Goal: Obtain resource: Download file/media

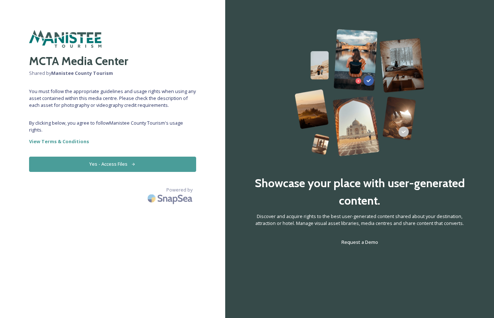
click at [35, 166] on button "Yes - Access Files" at bounding box center [112, 164] width 167 height 15
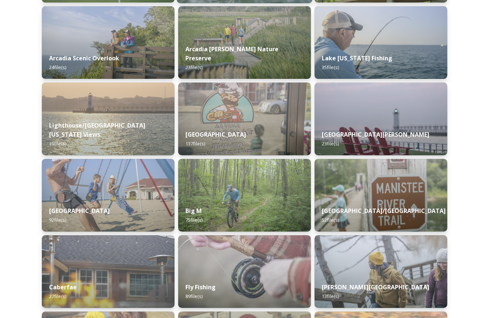
scroll to position [189, 0]
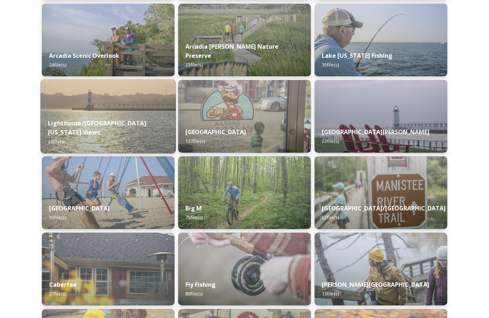
click at [134, 101] on img at bounding box center [107, 116] width 135 height 74
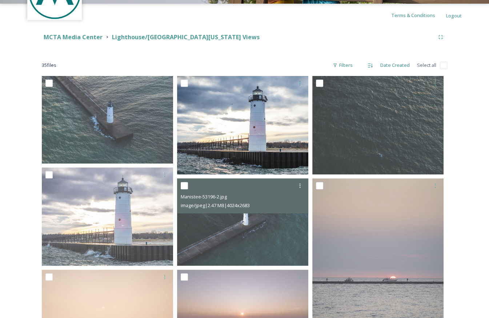
scroll to position [62, 0]
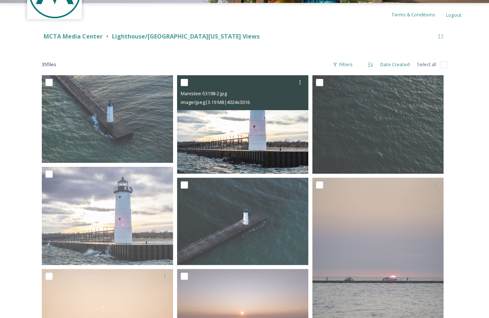
click at [230, 146] on img at bounding box center [242, 124] width 131 height 98
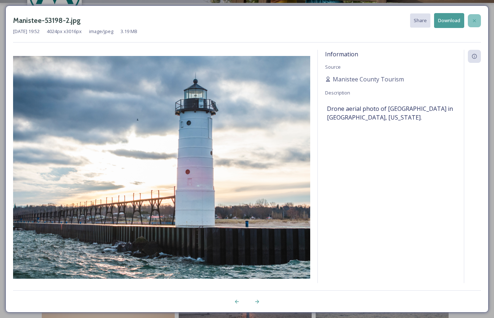
click at [470, 23] on div at bounding box center [474, 20] width 13 height 13
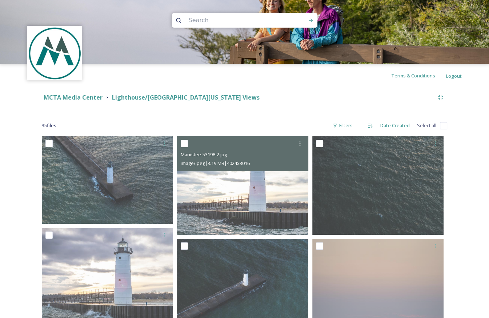
scroll to position [0, 0]
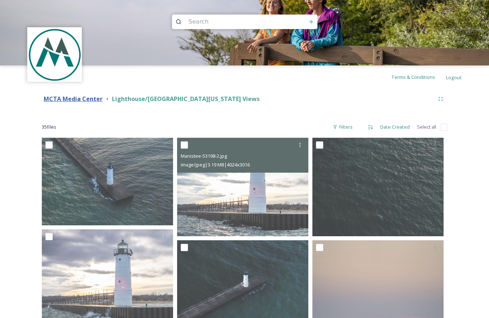
click at [83, 101] on strong "MCTA Media Center" at bounding box center [73, 99] width 59 height 8
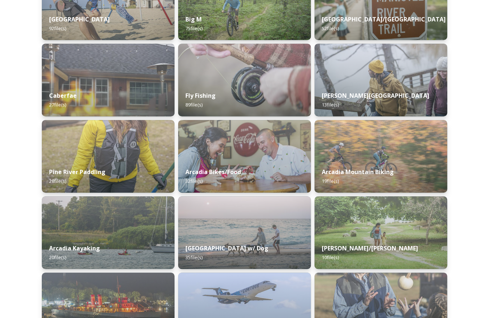
scroll to position [378, 0]
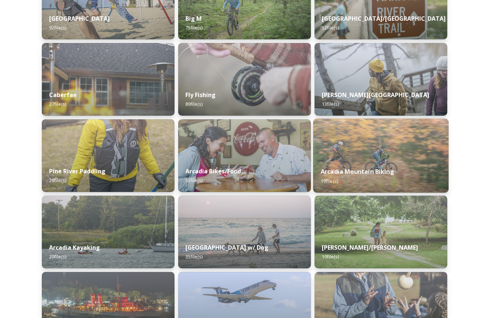
click at [406, 150] on img at bounding box center [380, 155] width 135 height 74
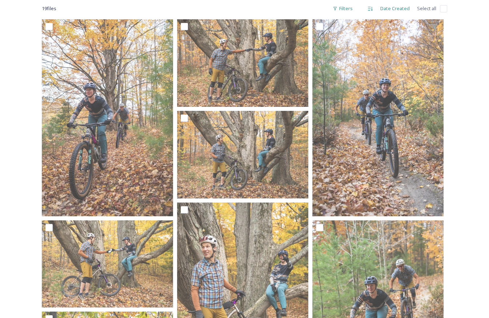
scroll to position [120, 0]
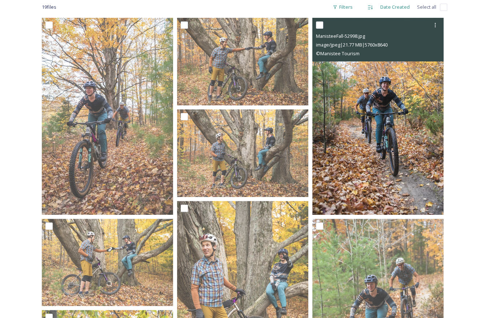
click at [384, 121] on img at bounding box center [377, 116] width 131 height 197
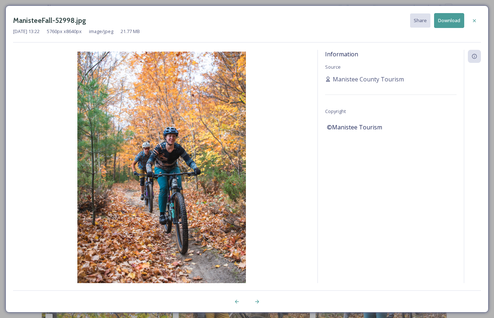
click at [350, 191] on div "Information Source Manistee County Tourism Copyright ©Manistee Tourism" at bounding box center [391, 176] width 146 height 252
click at [473, 23] on icon at bounding box center [474, 21] width 6 height 6
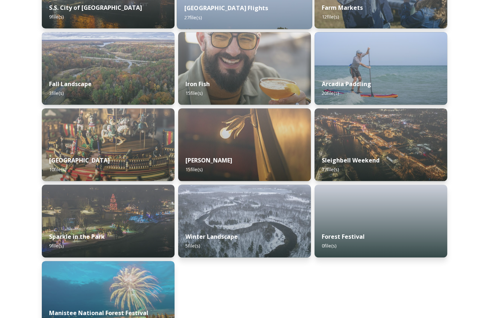
scroll to position [694, 0]
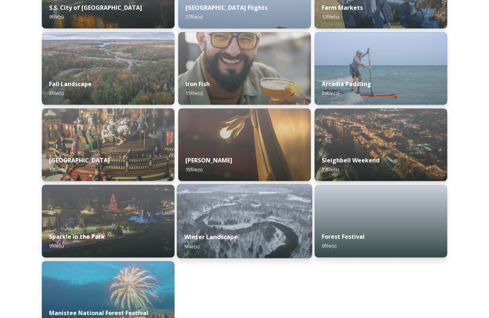
click at [259, 208] on img at bounding box center [244, 221] width 135 height 74
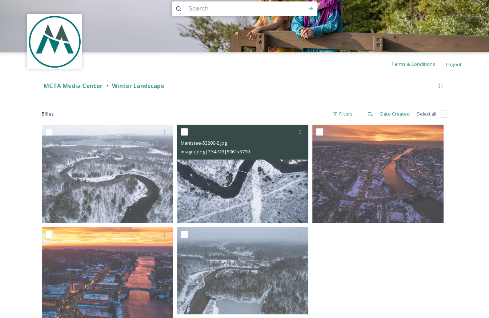
scroll to position [36, 0]
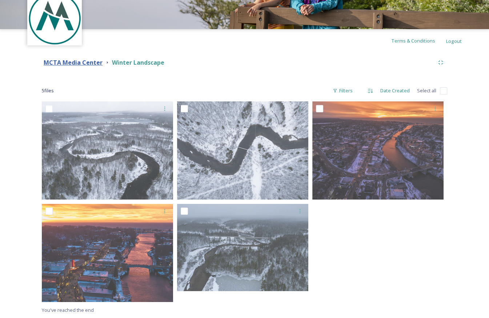
click at [80, 61] on strong "MCTA Media Center" at bounding box center [73, 62] width 59 height 8
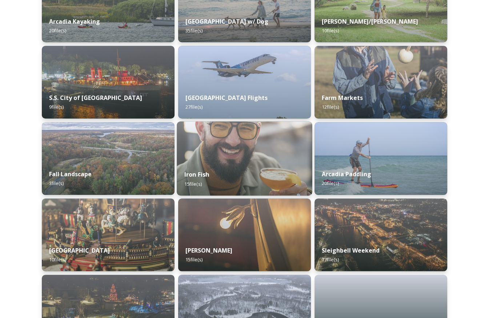
scroll to position [610, 0]
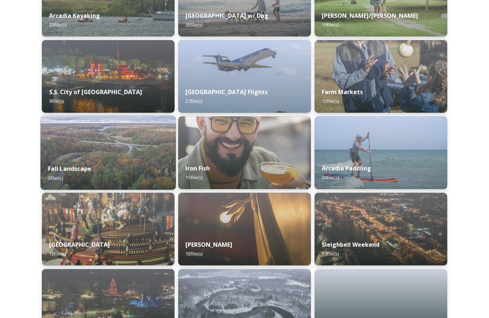
click at [150, 168] on div "Fall Landscape 3 file(s)" at bounding box center [107, 173] width 135 height 33
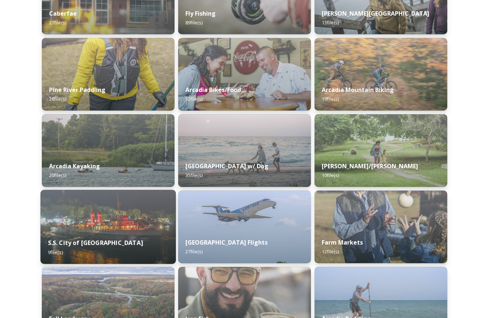
scroll to position [460, 0]
click at [129, 213] on img at bounding box center [107, 226] width 135 height 74
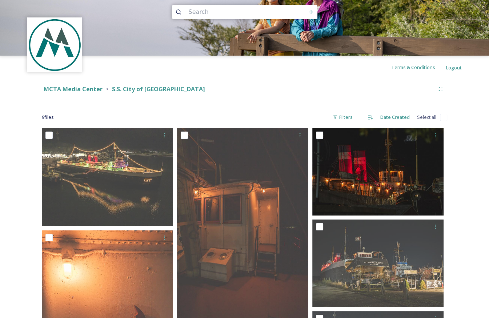
scroll to position [4, 0]
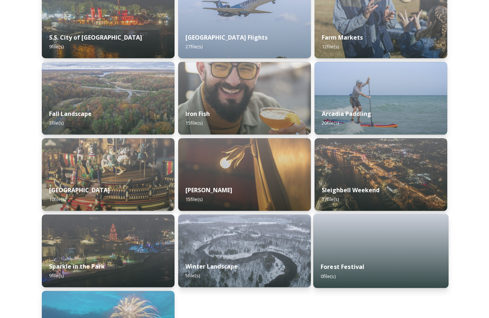
scroll to position [702, 0]
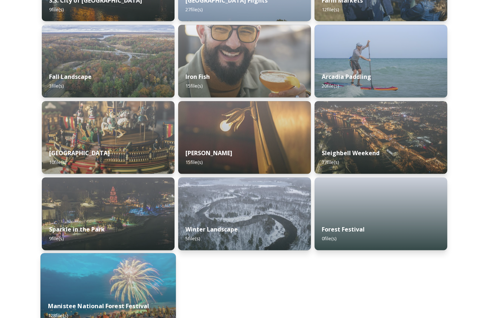
click at [123, 274] on img at bounding box center [107, 290] width 135 height 74
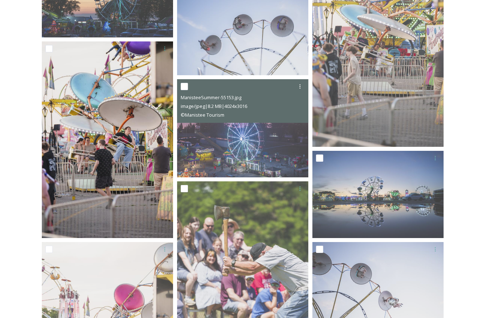
scroll to position [2196, 0]
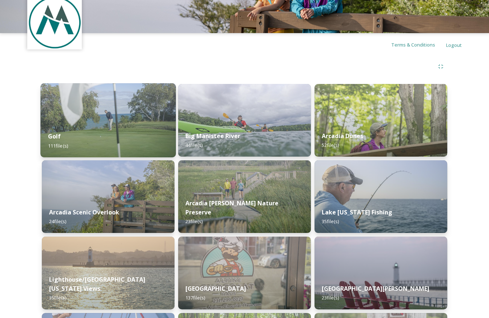
scroll to position [33, 0]
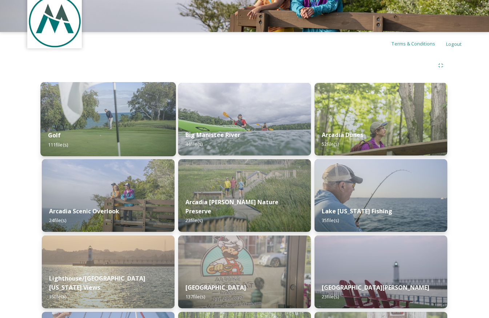
click at [114, 120] on img at bounding box center [107, 119] width 135 height 74
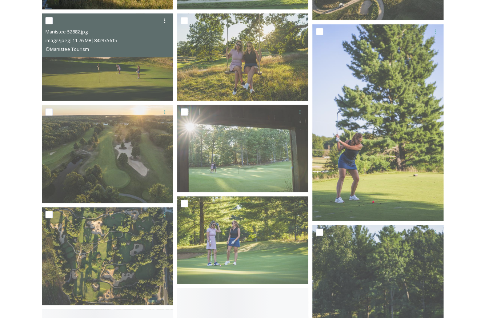
scroll to position [217, 0]
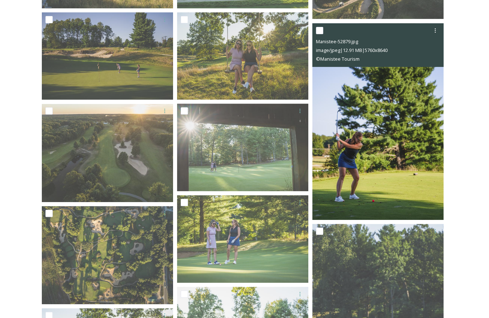
click at [340, 132] on img at bounding box center [377, 121] width 131 height 197
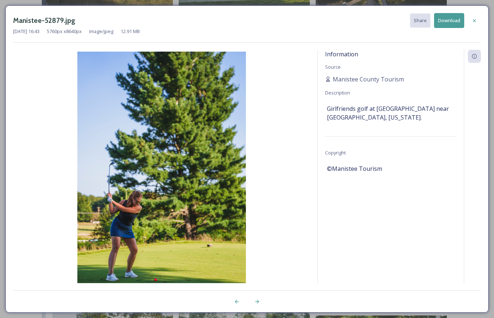
drag, startPoint x: 394, startPoint y: 213, endPoint x: 394, endPoint y: 209, distance: 4.4
click at [394, 213] on div "Information Source Manistee County Tourism Description Girlfriends golf at [GEO…" at bounding box center [391, 176] width 146 height 252
click at [475, 23] on icon at bounding box center [474, 21] width 6 height 6
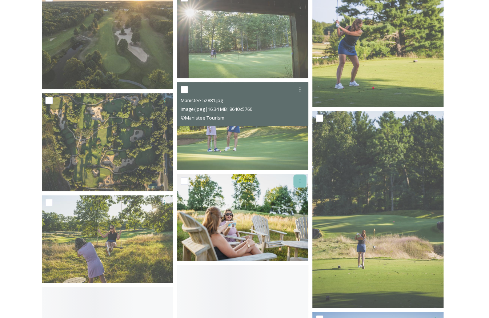
scroll to position [361, 0]
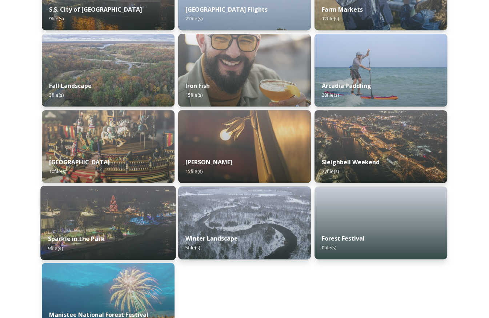
scroll to position [694, 0]
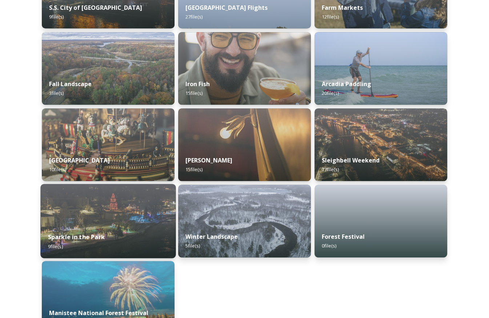
click at [123, 222] on img at bounding box center [107, 221] width 135 height 74
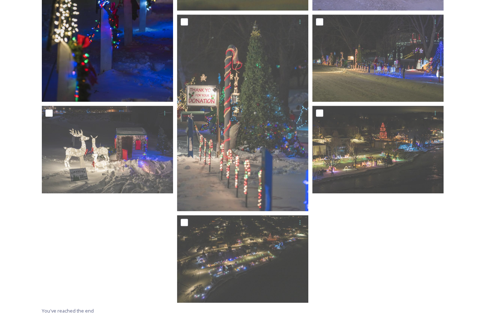
scroll to position [324, 0]
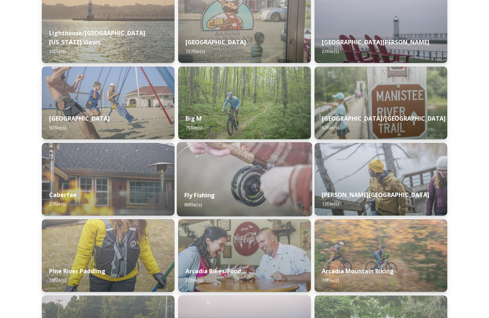
scroll to position [282, 0]
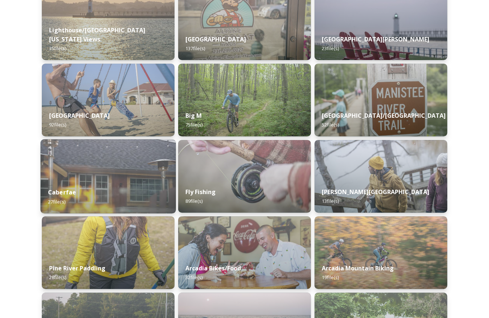
click at [132, 175] on img at bounding box center [107, 176] width 135 height 74
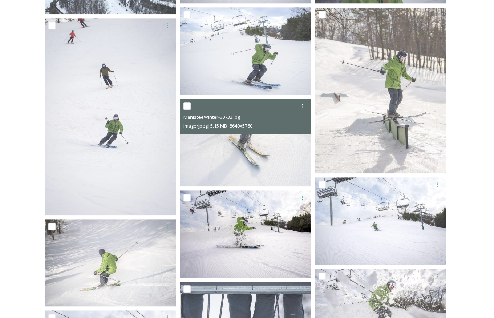
scroll to position [341, 0]
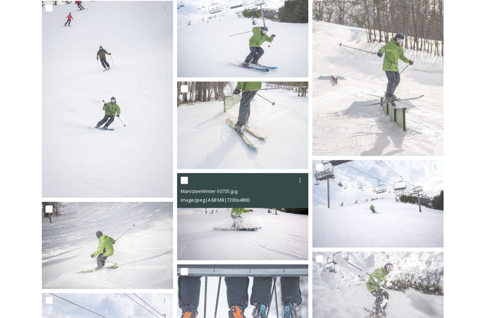
click at [244, 228] on img at bounding box center [242, 217] width 131 height 88
